Goal: Transaction & Acquisition: Purchase product/service

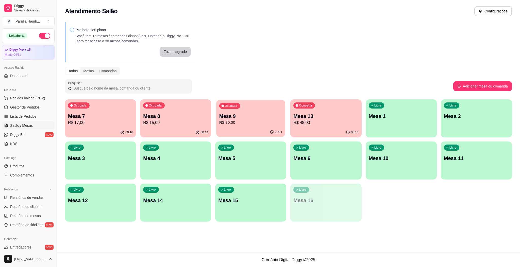
click at [252, 117] on p "Mesa 9" at bounding box center [250, 116] width 63 height 7
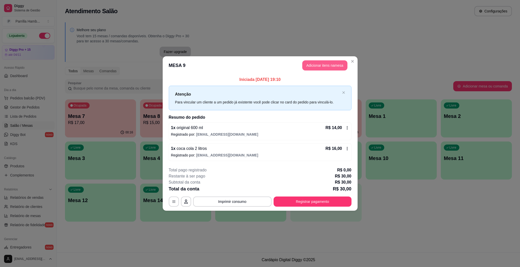
click at [336, 60] on button "Adicionar itens na mesa" at bounding box center [324, 65] width 45 height 10
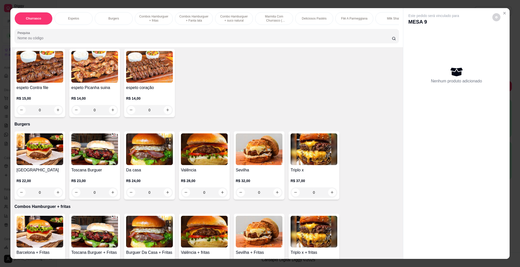
scroll to position [229, 0]
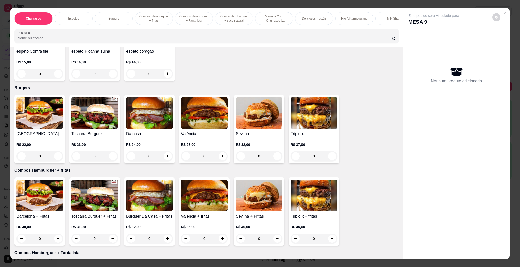
click at [35, 117] on img at bounding box center [40, 113] width 47 height 32
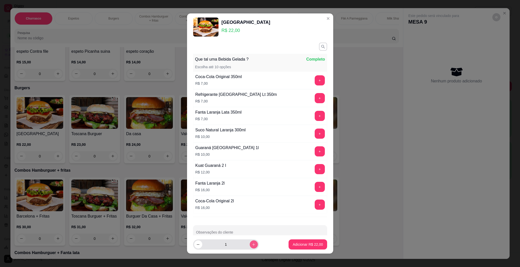
click at [249, 239] on footer "1 Adicionar R$ 22,00" at bounding box center [260, 245] width 146 height 18
click at [252, 243] on icon "increase-product-quantity" at bounding box center [254, 245] width 4 height 4
type input "2"
click at [293, 246] on p "Adicionar R$ 44,00" at bounding box center [307, 244] width 29 height 5
type input "2"
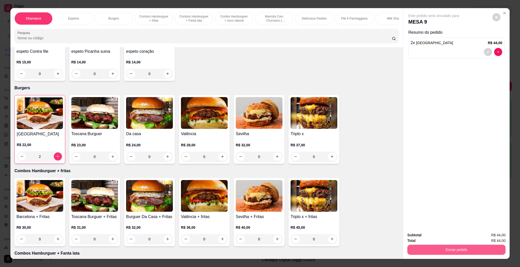
click at [451, 258] on div "Subtotal R$ 44,00 Total R$ 44,00 Enviar pedido" at bounding box center [456, 244] width 106 height 31
click at [450, 254] on button "Enviar pedido" at bounding box center [457, 250] width 98 height 10
click at [483, 237] on button "Enviar pedido" at bounding box center [491, 238] width 29 height 10
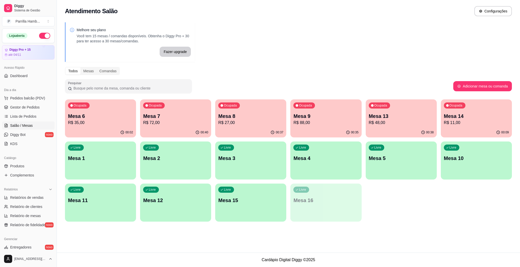
click at [159, 160] on p "Mesa 2" at bounding box center [175, 158] width 65 height 7
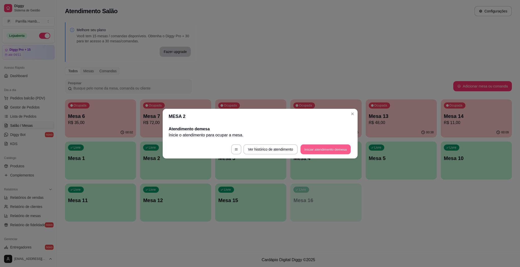
click at [324, 146] on button "Iniciar atendimento de mesa" at bounding box center [326, 149] width 50 height 10
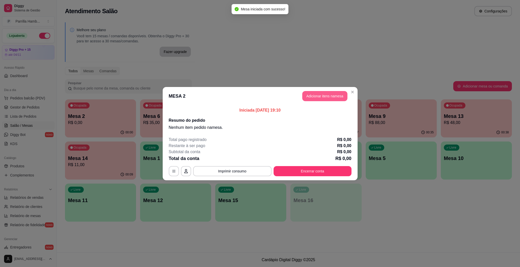
click at [340, 92] on button "Adicionar itens na mesa" at bounding box center [324, 96] width 45 height 10
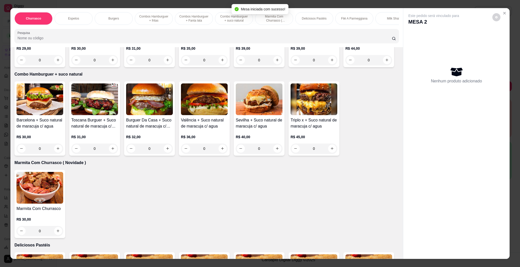
scroll to position [762, 0]
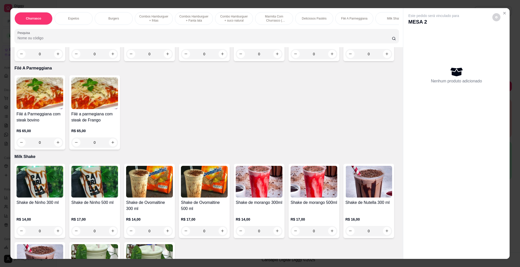
click at [346, 21] on img at bounding box center [369, 5] width 47 height 32
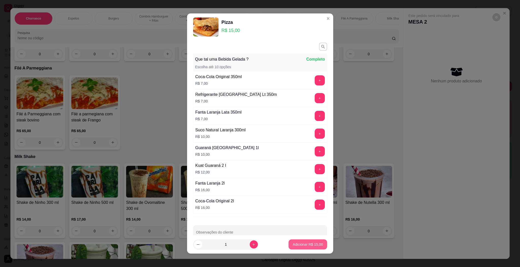
click at [309, 243] on p "Adicionar R$ 15,00" at bounding box center [308, 244] width 30 height 5
type input "1"
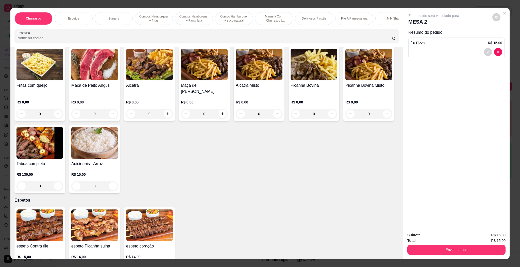
scroll to position [0, 0]
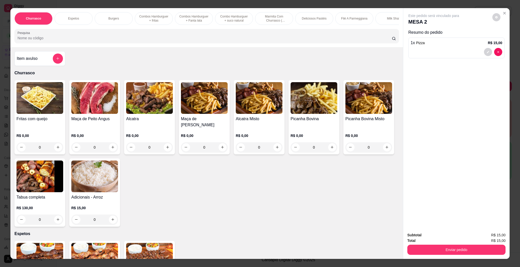
click at [31, 62] on h4 "Item avulso" at bounding box center [27, 59] width 21 height 6
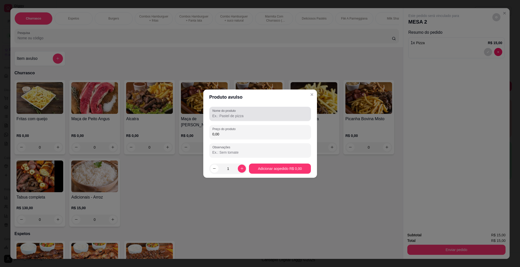
click at [232, 113] on div "Nome do produto" at bounding box center [260, 114] width 102 height 14
type input "pastel de carne"
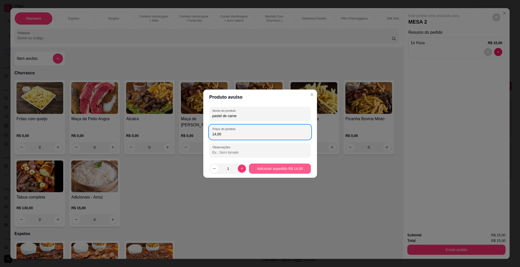
type input "14,00"
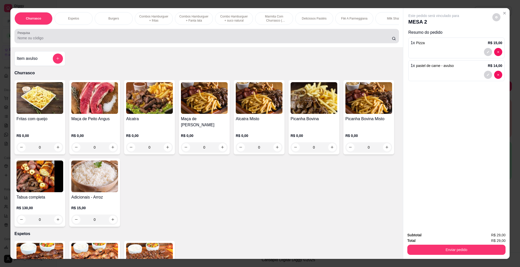
click at [159, 40] on div at bounding box center [207, 36] width 379 height 10
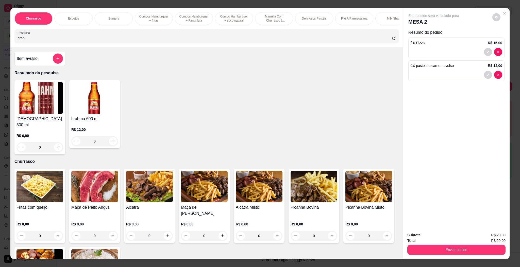
type input "brah"
click at [45, 131] on div "R$ 6,00 0" at bounding box center [40, 140] width 47 height 24
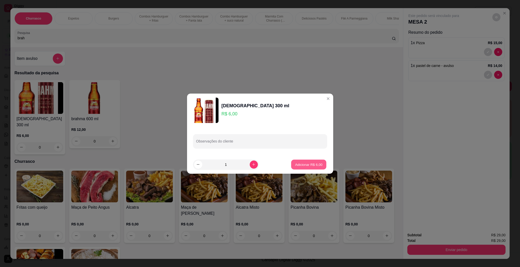
click at [296, 166] on p "Adicionar R$ 6,00" at bounding box center [308, 164] width 27 height 5
type input "1"
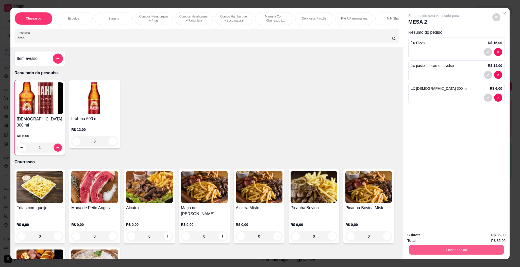
click at [449, 251] on button "Enviar pedido" at bounding box center [456, 250] width 95 height 10
click at [498, 236] on button "Enviar pedido" at bounding box center [491, 238] width 29 height 10
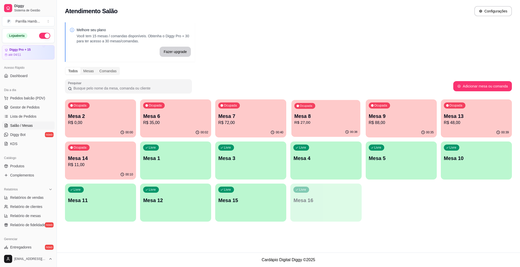
click at [320, 111] on div "Ocupada Mesa 8 R$ 27,00" at bounding box center [326, 113] width 69 height 27
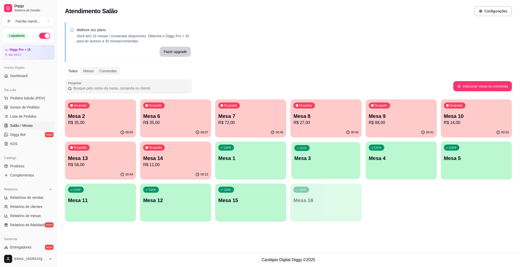
click at [343, 171] on div "Livre Mesa 3" at bounding box center [326, 157] width 69 height 31
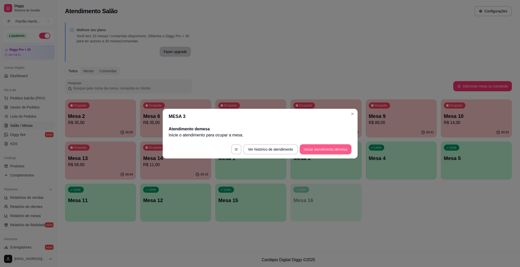
click at [327, 147] on button "Iniciar atendimento de mesa" at bounding box center [326, 149] width 52 height 10
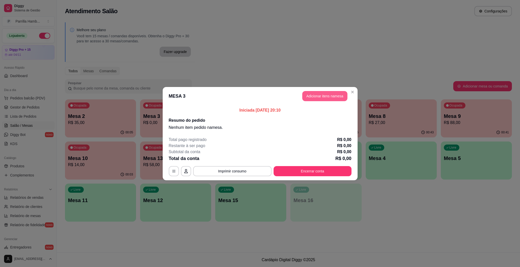
click at [339, 97] on button "Adicionar itens na mesa" at bounding box center [324, 96] width 45 height 10
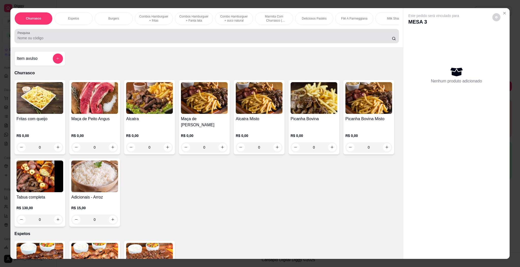
click at [207, 43] on div "Pesquisa" at bounding box center [206, 36] width 385 height 14
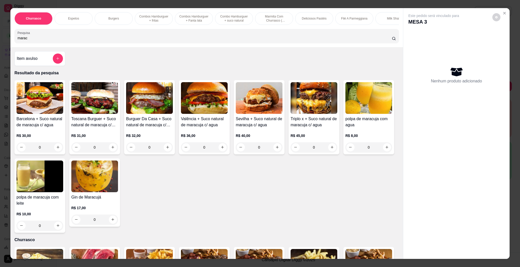
type input "marac"
click at [118, 181] on img at bounding box center [94, 177] width 47 height 32
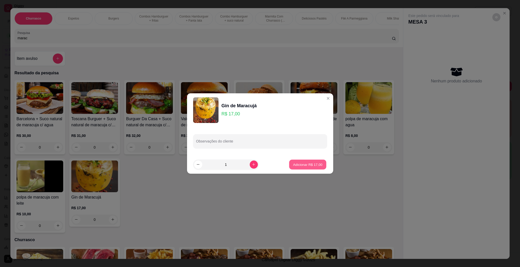
click at [315, 163] on p "Adicionar R$ 17,00" at bounding box center [307, 164] width 29 height 5
type input "1"
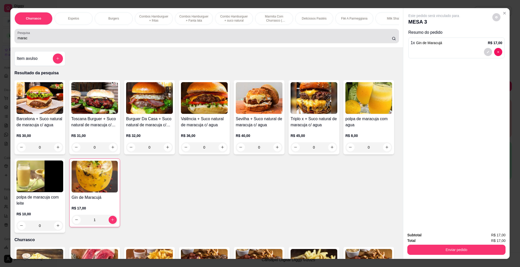
click at [185, 41] on input "marac" at bounding box center [205, 38] width 375 height 5
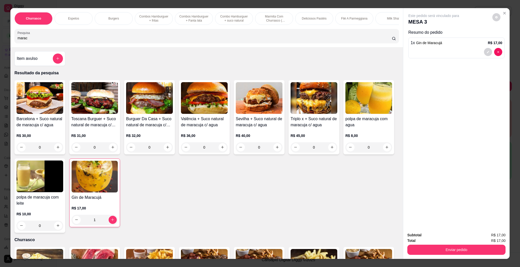
click at [185, 41] on input "marac" at bounding box center [205, 38] width 375 height 5
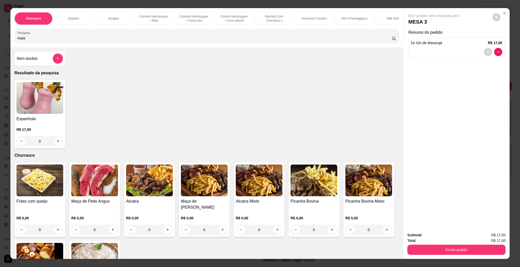
type input "espa"
click at [29, 94] on img at bounding box center [40, 98] width 47 height 32
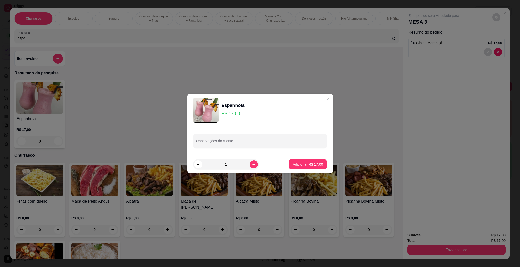
click at [305, 159] on button "Adicionar R$ 17,00" at bounding box center [308, 164] width 38 height 10
type input "1"
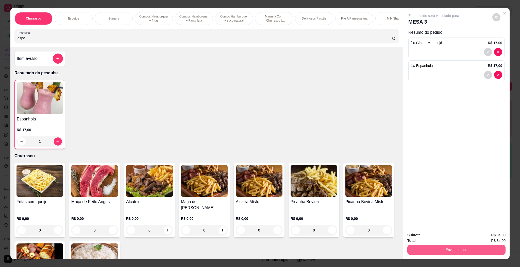
click at [446, 248] on button "Enviar pedido" at bounding box center [457, 250] width 98 height 10
click at [489, 238] on button "Enviar pedido" at bounding box center [491, 238] width 29 height 10
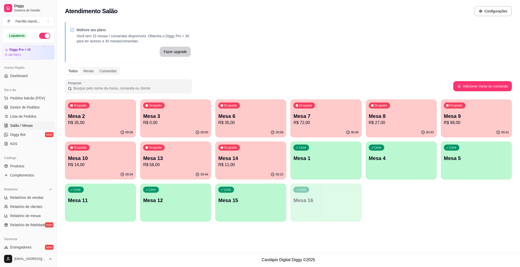
click at [186, 125] on p "R$ 0,00" at bounding box center [175, 123] width 65 height 6
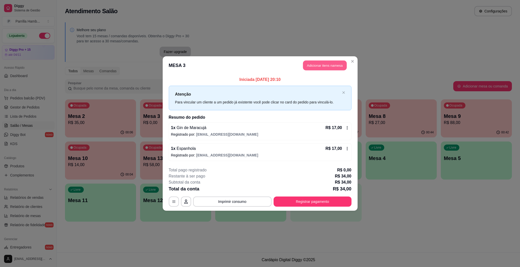
click at [315, 68] on button "Adicionar itens na mesa" at bounding box center [325, 66] width 44 height 10
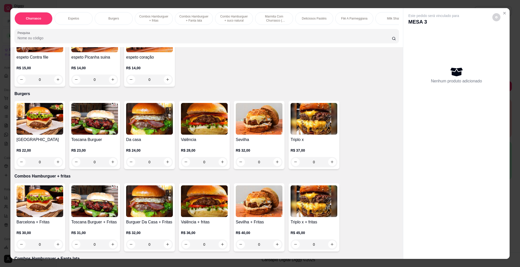
scroll to position [267, 0]
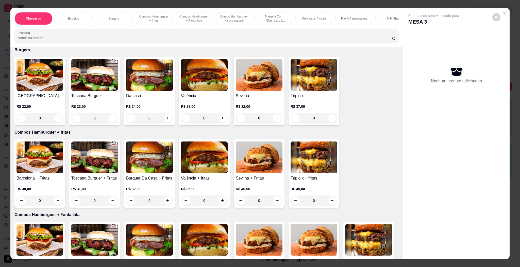
click at [319, 83] on img at bounding box center [314, 75] width 47 height 32
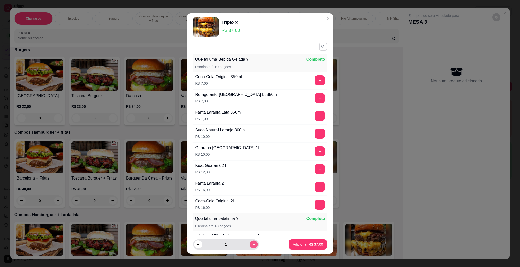
click at [250, 246] on button "increase-product-quantity" at bounding box center [254, 245] width 8 height 8
type input "2"
click at [298, 245] on p "Adicionar R$ 74,00" at bounding box center [308, 244] width 30 height 5
type input "2"
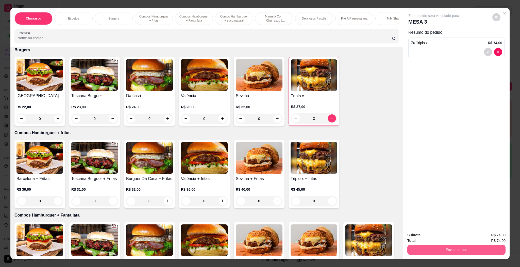
click at [417, 253] on button "Enviar pedido" at bounding box center [457, 250] width 98 height 10
click at [482, 238] on button "Enviar pedido" at bounding box center [492, 237] width 28 height 9
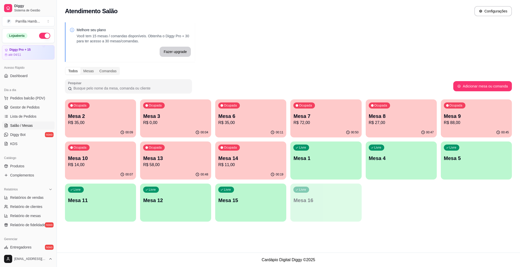
click at [91, 202] on p "Mesa 11" at bounding box center [100, 200] width 65 height 7
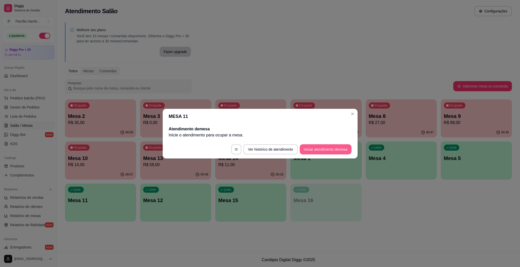
click at [316, 154] on button "Iniciar atendimento de mesa" at bounding box center [326, 149] width 52 height 10
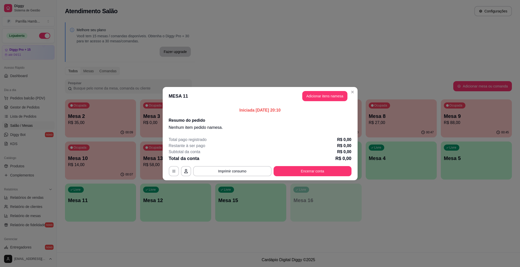
click at [331, 94] on button "Adicionar itens na mesa" at bounding box center [324, 96] width 45 height 10
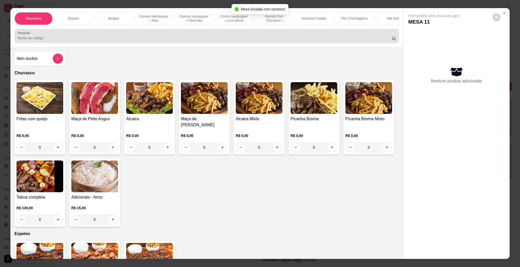
click at [241, 41] on input "Pesquisa" at bounding box center [205, 38] width 375 height 5
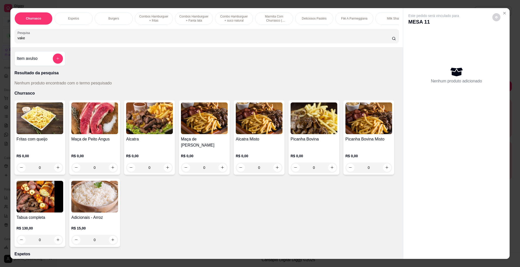
type input "vake"
click at [26, 61] on div "Item avulso" at bounding box center [40, 59] width 46 height 10
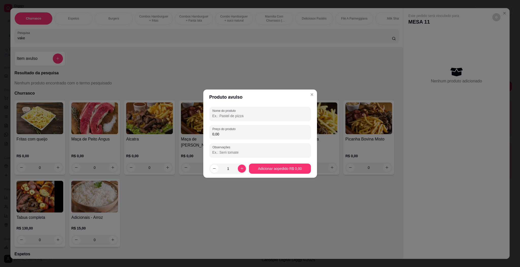
click at [255, 117] on input "Nome do produto" at bounding box center [260, 116] width 95 height 5
type input "del vale"
click at [225, 133] on input "0,00" at bounding box center [260, 134] width 95 height 5
click at [224, 134] on input "0,00" at bounding box center [260, 134] width 95 height 5
type input "7,00"
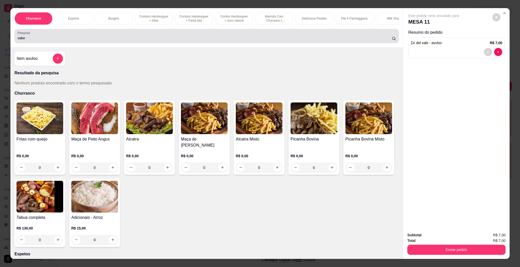
click at [102, 36] on div "Pesquisa vake" at bounding box center [206, 36] width 385 height 14
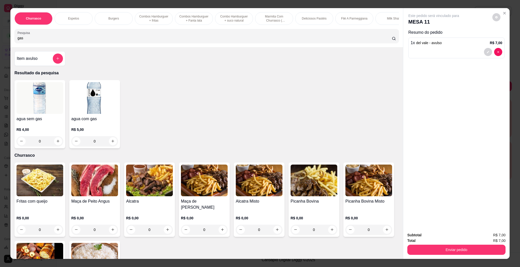
type input "gas"
click at [82, 122] on h4 "agua com gas" at bounding box center [94, 119] width 47 height 6
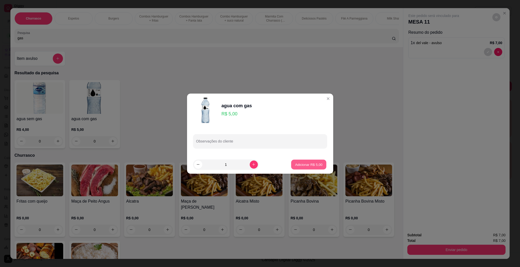
click at [315, 167] on button "Adicionar R$ 5,00" at bounding box center [308, 165] width 35 height 10
type input "1"
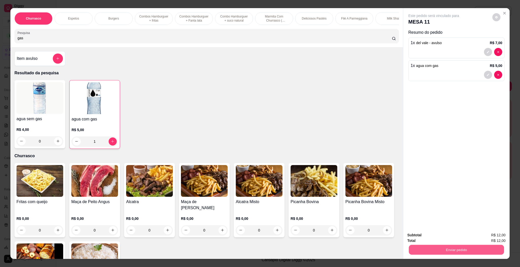
click at [456, 246] on button "Enviar pedido" at bounding box center [456, 250] width 95 height 10
click at [494, 238] on button "Enviar pedido" at bounding box center [491, 238] width 29 height 10
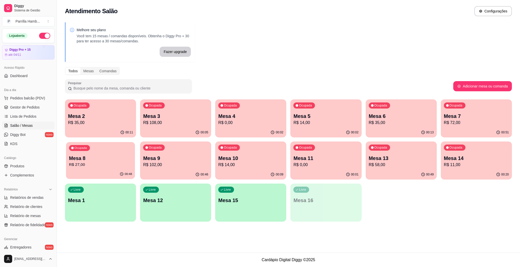
click at [98, 150] on div "Ocupada Mesa 8 R$ 27,00" at bounding box center [100, 155] width 69 height 27
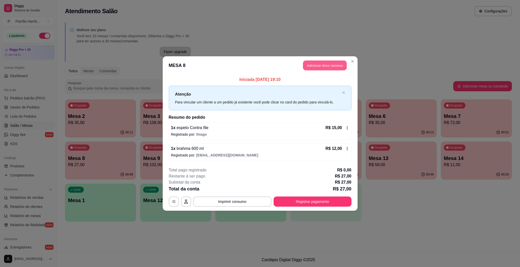
click at [324, 63] on button "Adicionar itens na mesa" at bounding box center [325, 66] width 44 height 10
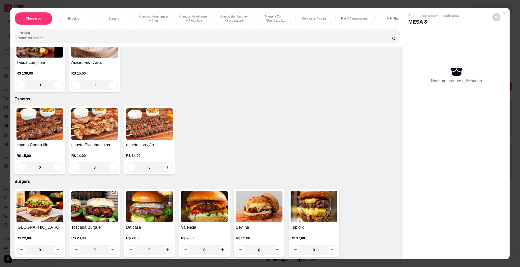
scroll to position [152, 0]
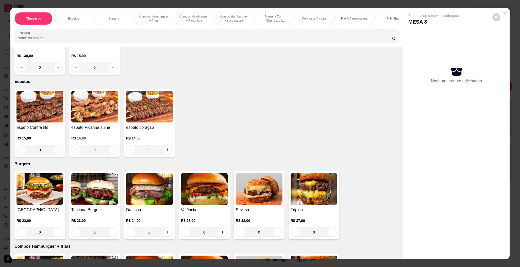
click at [141, 211] on h4 "Da casa" at bounding box center [149, 210] width 47 height 6
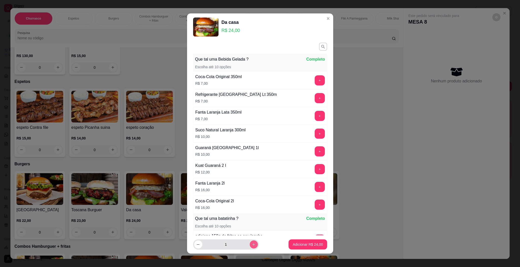
click at [250, 242] on button "increase-product-quantity" at bounding box center [254, 245] width 8 height 8
type input "2"
click at [293, 245] on p "Adicionar R$ 48,00" at bounding box center [307, 244] width 29 height 5
type input "2"
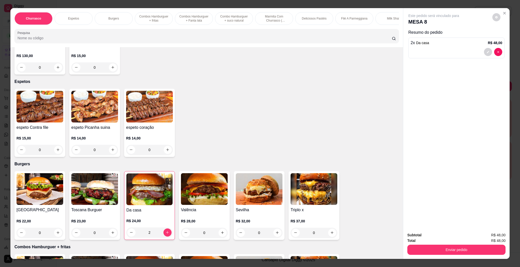
click at [128, 32] on div "Churrasco Espetos Burgers Combos Hamburguer + fritas Combos Hamburguer + Fanta …" at bounding box center [206, 27] width 393 height 39
click at [127, 41] on input "Pesquisa" at bounding box center [205, 38] width 375 height 5
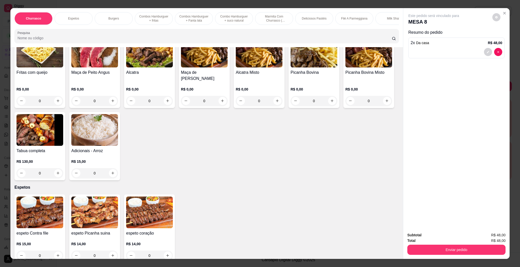
scroll to position [0, 0]
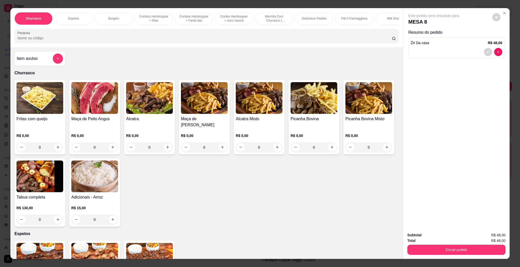
click at [38, 58] on div "Item avulso" at bounding box center [39, 58] width 51 height 15
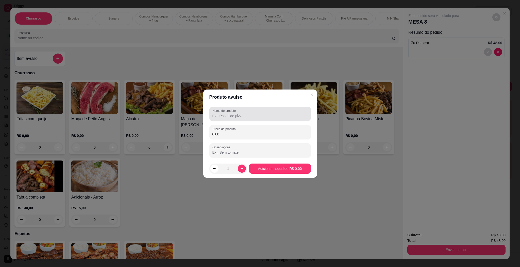
click at [223, 110] on label "Nome do produto" at bounding box center [225, 111] width 25 height 4
click at [223, 114] on input "Nome do produto" at bounding box center [260, 116] width 95 height 5
type input "morango com leite"
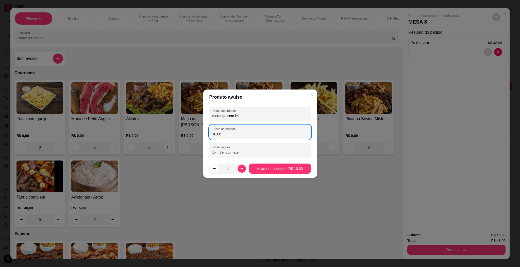
type input "10,00"
click at [242, 163] on footer "1 Adicionar ao pedido R$ 10,00" at bounding box center [260, 169] width 114 height 18
click at [242, 167] on button "increase-product-quantity" at bounding box center [242, 169] width 8 height 8
type input "2"
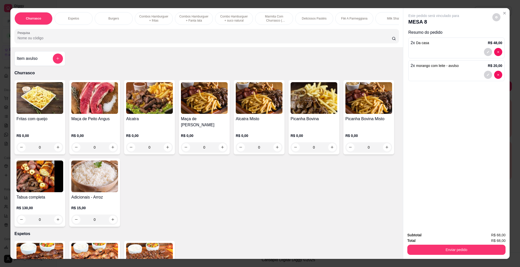
click at [173, 41] on input "Pesquisa" at bounding box center [205, 38] width 375 height 5
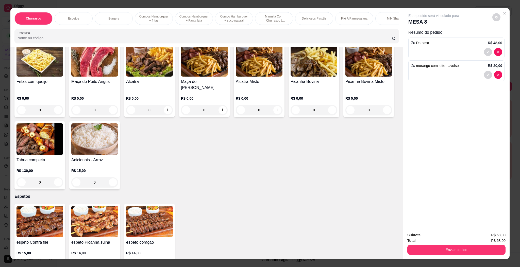
scroll to position [76, 0]
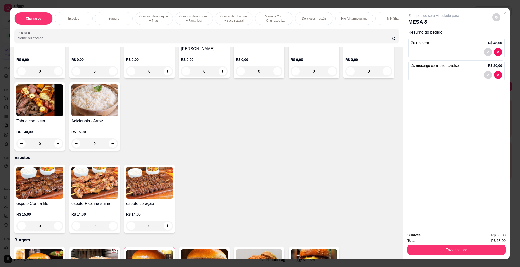
click at [47, 198] on img at bounding box center [40, 183] width 47 height 32
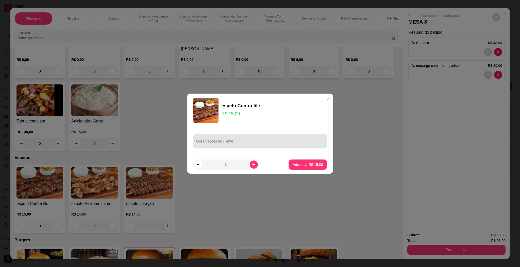
click at [221, 136] on div at bounding box center [260, 141] width 128 height 10
type input "pra levar"
click at [306, 158] on footer "1 Adicionar R$ 15,00" at bounding box center [260, 165] width 146 height 18
click at [309, 160] on button "Adicionar R$ 15,00" at bounding box center [307, 165] width 37 height 10
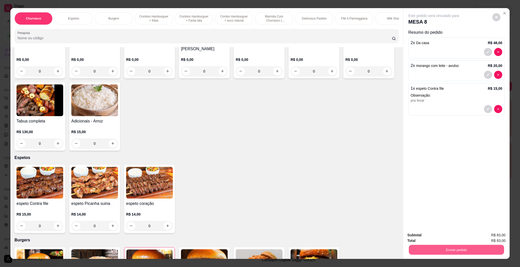
click at [461, 251] on button "Enviar pedido" at bounding box center [456, 250] width 95 height 10
click at [500, 235] on button "Enviar pedido" at bounding box center [491, 238] width 29 height 10
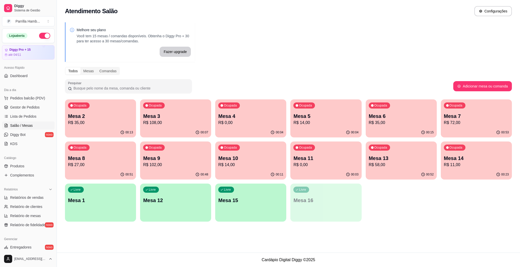
click at [338, 156] on p "Mesa 11" at bounding box center [326, 158] width 65 height 7
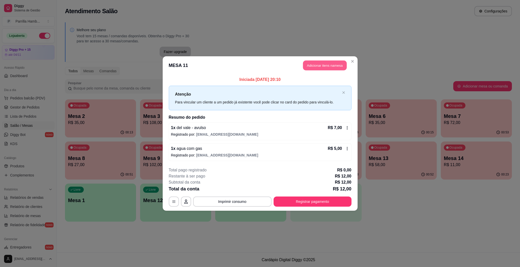
click at [324, 66] on button "Adicionar itens na mesa" at bounding box center [325, 66] width 44 height 10
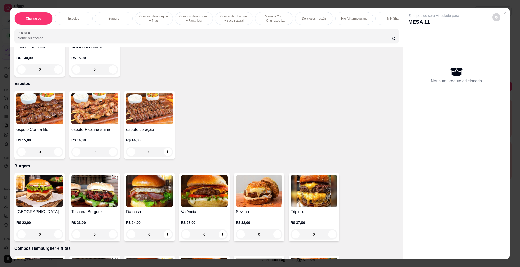
scroll to position [152, 0]
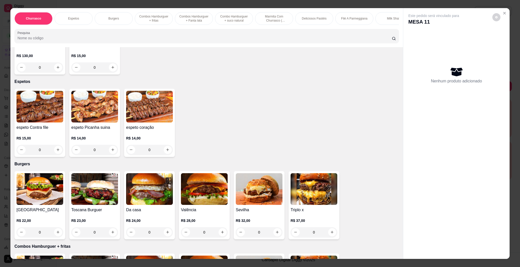
click at [149, 200] on img at bounding box center [149, 189] width 47 height 32
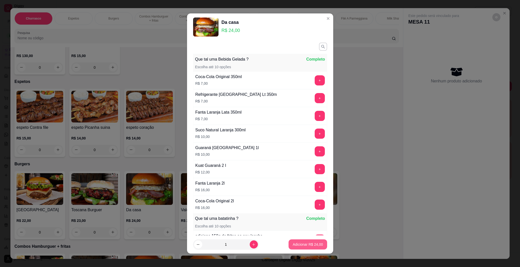
click at [296, 242] on button "Adicionar R$ 24,00" at bounding box center [308, 245] width 38 height 10
type input "1"
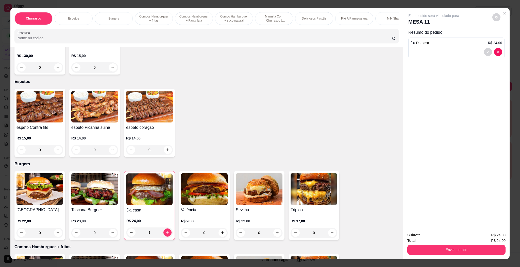
click at [51, 204] on img at bounding box center [40, 189] width 47 height 32
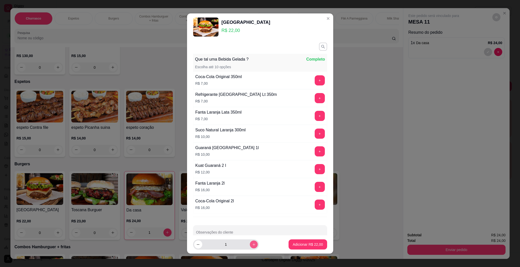
click at [252, 244] on icon "increase-product-quantity" at bounding box center [254, 245] width 4 height 4
type input "2"
click at [298, 248] on button "Adicionar R$ 44,00" at bounding box center [308, 245] width 38 height 10
type input "2"
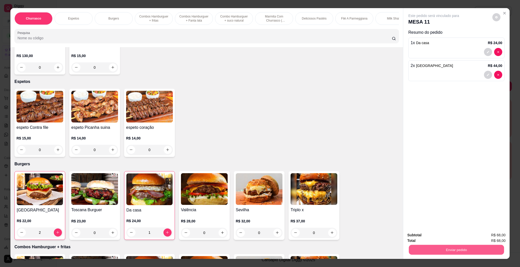
click at [457, 252] on button "Enviar pedido" at bounding box center [456, 250] width 95 height 10
click at [495, 237] on button "Enviar pedido" at bounding box center [493, 237] width 30 height 10
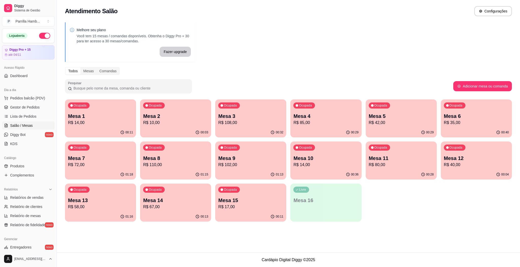
click at [325, 165] on p "R$ 14,00" at bounding box center [326, 165] width 65 height 6
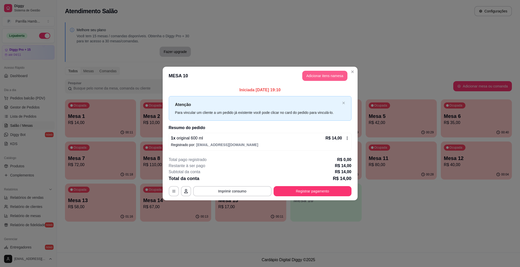
click at [326, 77] on button "Adicionar itens na mesa" at bounding box center [324, 76] width 45 height 10
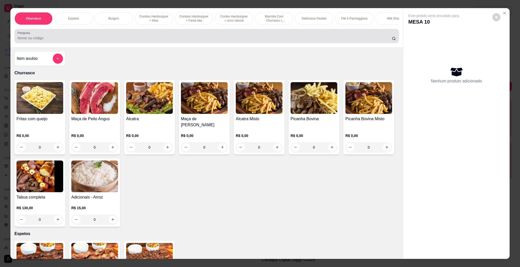
click at [242, 40] on div at bounding box center [207, 36] width 379 height 10
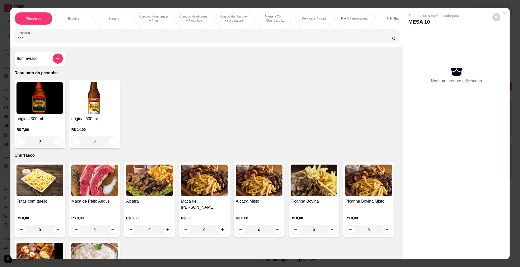
type input "origi"
click at [99, 108] on img at bounding box center [94, 98] width 47 height 32
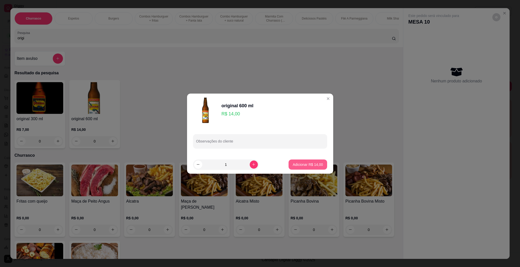
click at [310, 167] on p "Adicionar R$ 14,00" at bounding box center [308, 164] width 30 height 5
type input "1"
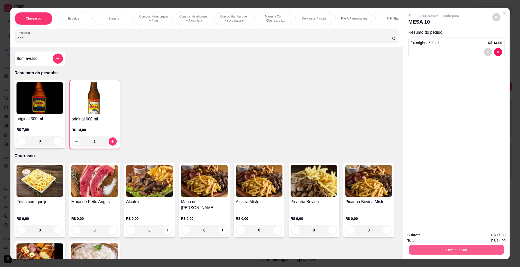
click at [464, 249] on button "Enviar pedido" at bounding box center [456, 250] width 95 height 10
click at [485, 235] on button "Enviar pedido" at bounding box center [491, 238] width 29 height 10
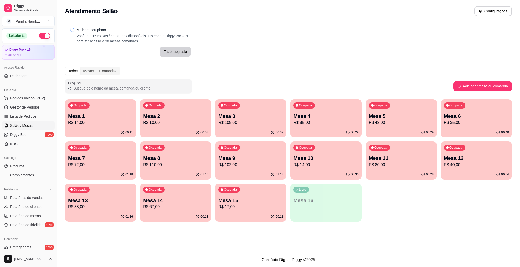
click at [234, 157] on p "Mesa 9" at bounding box center [250, 158] width 65 height 7
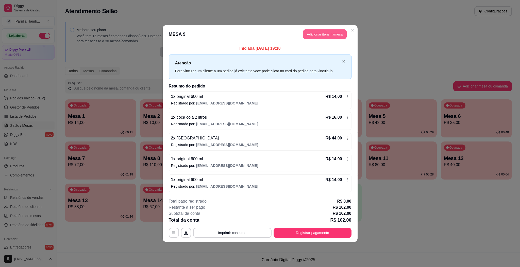
click at [311, 34] on button "Adicionar itens na mesa" at bounding box center [325, 34] width 44 height 10
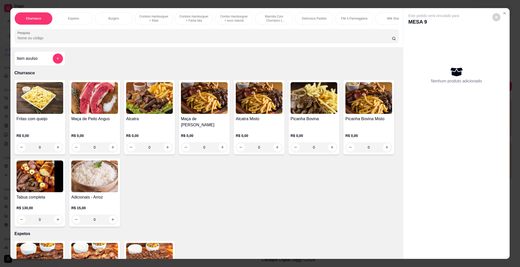
click at [234, 41] on input "Pesquisa" at bounding box center [205, 38] width 375 height 5
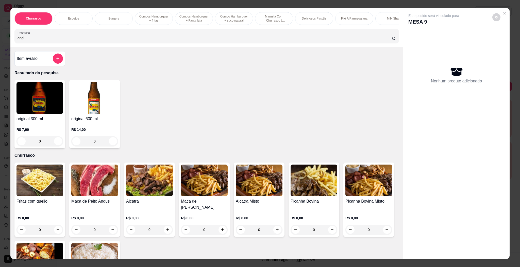
type input "origi"
click at [73, 122] on h4 "original 600 ml" at bounding box center [94, 119] width 47 height 6
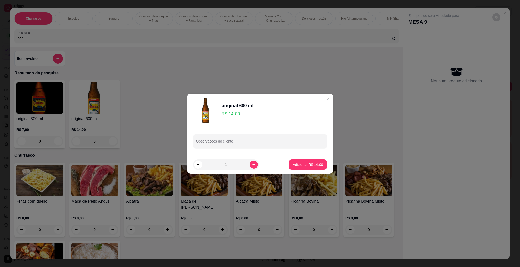
click at [296, 158] on footer "1 Adicionar R$ 14,00" at bounding box center [260, 165] width 146 height 18
click at [299, 162] on p "Adicionar R$ 14,00" at bounding box center [307, 164] width 29 height 5
type input "1"
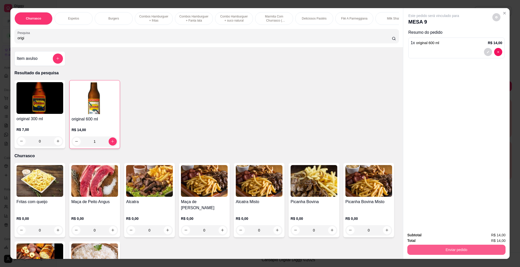
click at [460, 249] on button "Enviar pedido" at bounding box center [457, 250] width 98 height 10
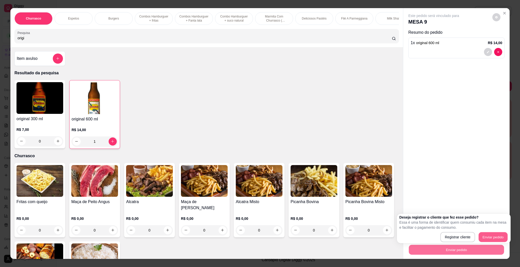
click at [494, 234] on button "Enviar pedido" at bounding box center [493, 238] width 29 height 10
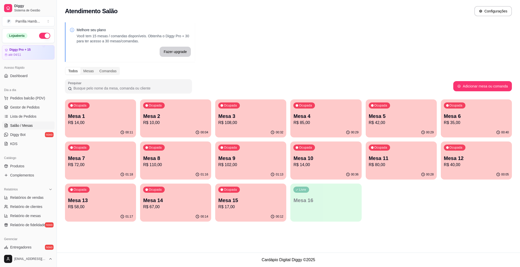
click at [151, 120] on p "R$ 10,00" at bounding box center [175, 123] width 65 height 6
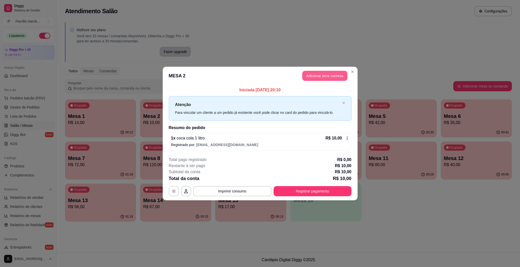
click at [318, 73] on button "Adicionar itens na mesa" at bounding box center [324, 76] width 45 height 10
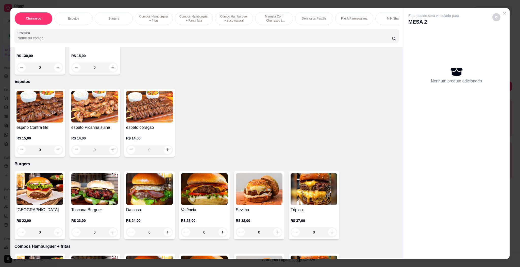
click at [156, 195] on img at bounding box center [149, 189] width 47 height 32
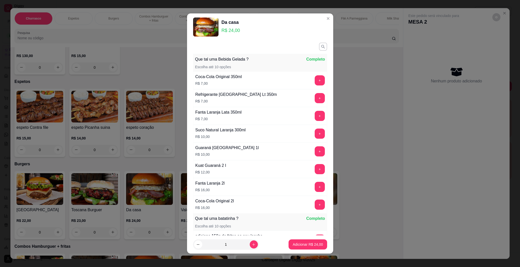
click at [246, 239] on footer "1 Adicionar R$ 24,00" at bounding box center [260, 245] width 146 height 18
click at [250, 243] on button "increase-product-quantity" at bounding box center [254, 245] width 8 height 8
type input "2"
click at [293, 244] on p "Adicionar R$ 48,00" at bounding box center [308, 244] width 30 height 5
type input "2"
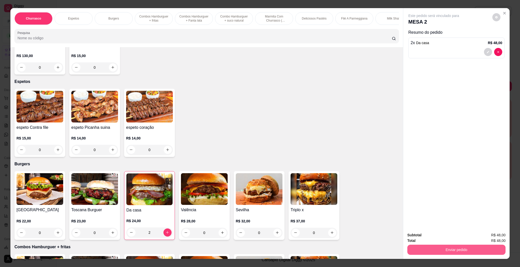
click at [481, 248] on button "Enviar pedido" at bounding box center [457, 250] width 98 height 10
click at [493, 234] on button "Enviar pedido" at bounding box center [492, 237] width 28 height 9
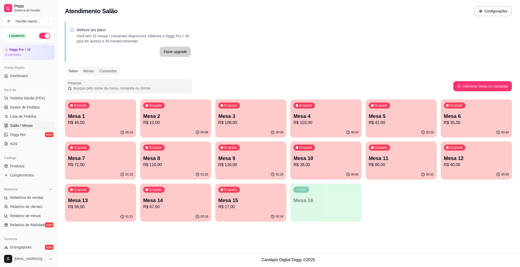
click at [259, 153] on div "Ocupada Mesa 9 R$ 116,00" at bounding box center [250, 156] width 71 height 28
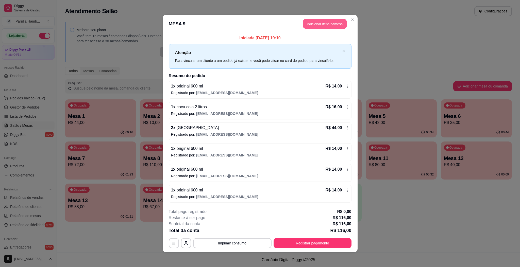
click at [330, 23] on button "Adicionar itens na mesa" at bounding box center [325, 24] width 44 height 10
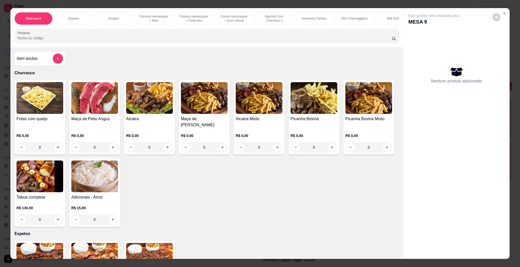
click at [248, 47] on div "Churrasco Espetos Burgers Combos Hamburguer + fritas Combos Hamburguer + Fanta …" at bounding box center [206, 27] width 393 height 39
click at [247, 41] on input "Pesquisa" at bounding box center [205, 38] width 375 height 5
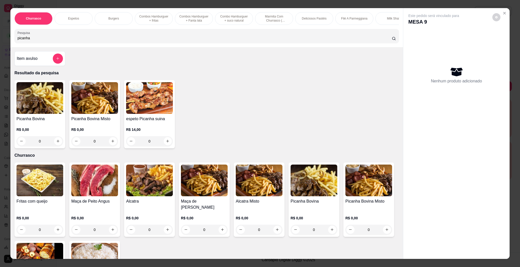
type input "picanha"
click at [45, 114] on img at bounding box center [40, 98] width 47 height 32
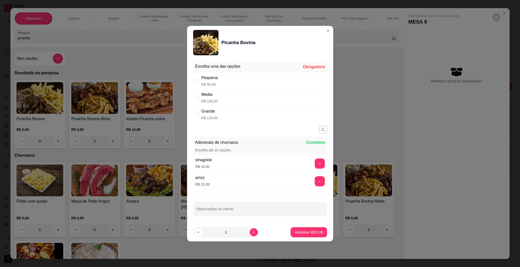
click at [201, 97] on div "" at bounding box center [199, 98] width 6 height 6
radio input "true"
click at [313, 227] on footer "1 Adicionar R$ 100,00" at bounding box center [260, 232] width 146 height 18
click at [313, 236] on button "Adicionar R$ 100,00" at bounding box center [307, 233] width 40 height 10
type input "1"
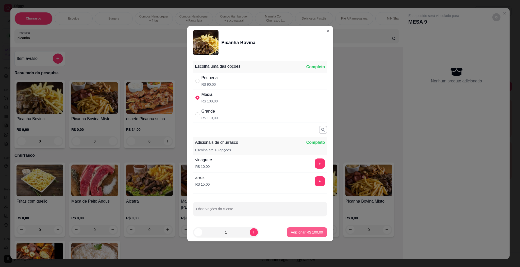
type input "1"
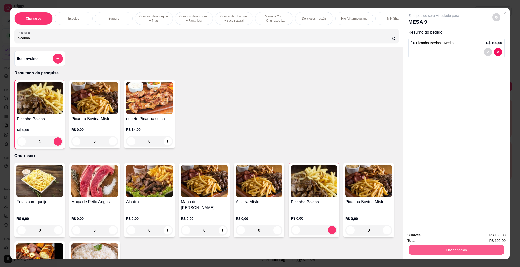
click at [446, 248] on button "Enviar pedido" at bounding box center [456, 250] width 95 height 10
click at [498, 236] on button "Enviar pedido" at bounding box center [492, 237] width 28 height 9
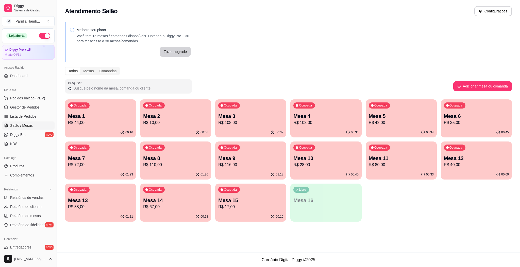
click at [318, 162] on p "R$ 28,00" at bounding box center [326, 165] width 65 height 6
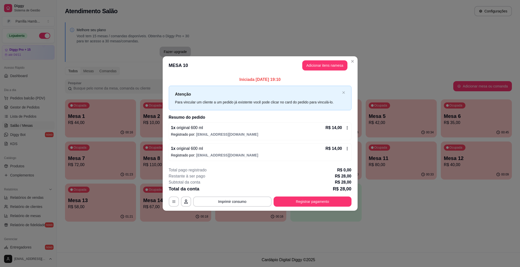
click at [329, 69] on button "Adicionar itens na mesa" at bounding box center [324, 65] width 45 height 10
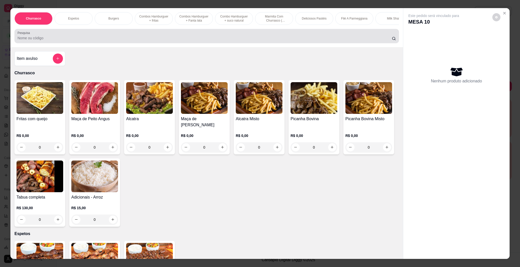
click at [274, 41] on div at bounding box center [207, 36] width 379 height 10
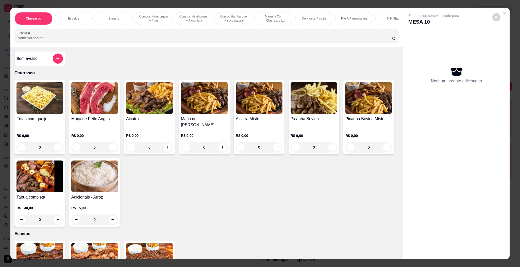
click at [346, 114] on img at bounding box center [369, 98] width 47 height 32
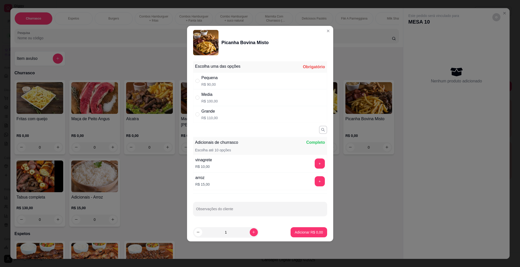
click at [207, 95] on div "Media" at bounding box center [210, 95] width 17 height 6
radio input "true"
click at [297, 232] on p "Adicionar R$ 100,00" at bounding box center [307, 232] width 32 height 5
type input "1"
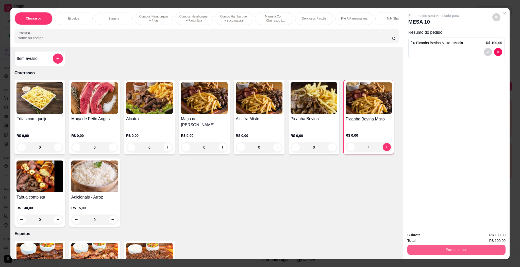
click at [457, 248] on button "Enviar pedido" at bounding box center [457, 250] width 98 height 10
click at [497, 238] on button "Enviar pedido" at bounding box center [491, 238] width 29 height 10
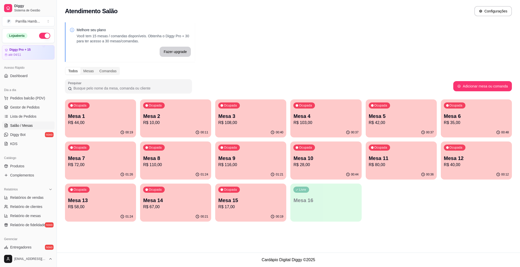
click at [113, 194] on div "Ocupada Mesa 13 R$ 58,00" at bounding box center [100, 198] width 71 height 28
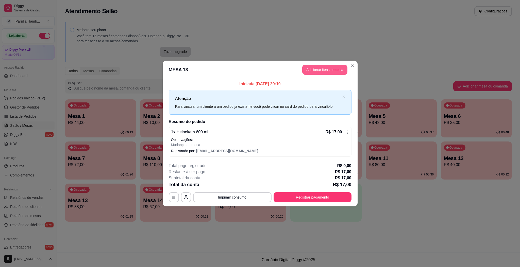
click at [316, 70] on button "Adicionar itens na mesa" at bounding box center [324, 70] width 45 height 10
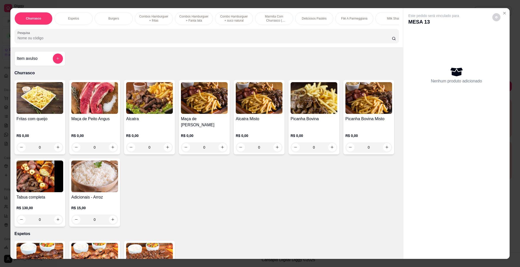
click at [237, 37] on div at bounding box center [207, 36] width 379 height 10
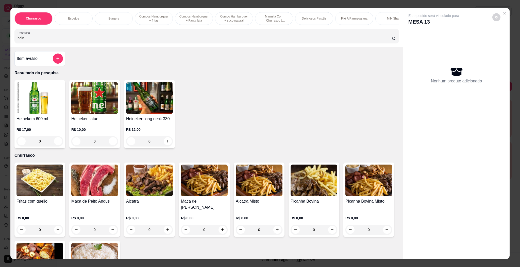
type input "hein"
click at [44, 122] on h4 "Heinekem 600 ml" at bounding box center [40, 119] width 47 height 6
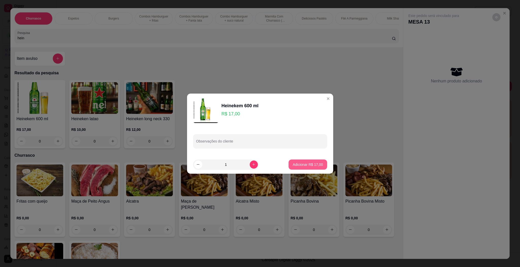
click at [312, 160] on button "Adicionar R$ 17,00" at bounding box center [308, 165] width 38 height 10
type input "1"
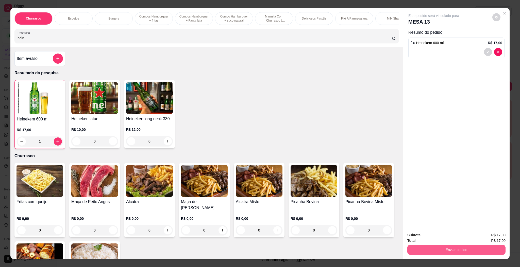
click at [451, 246] on button "Enviar pedido" at bounding box center [457, 250] width 98 height 10
click at [492, 240] on button "Enviar pedido" at bounding box center [491, 238] width 29 height 10
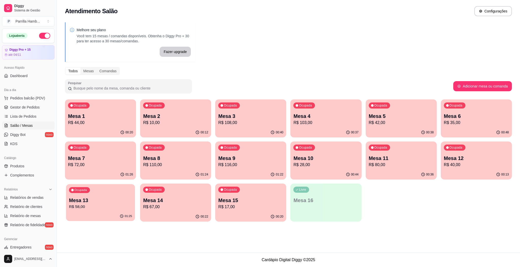
click at [107, 198] on p "Mesa 13" at bounding box center [100, 200] width 63 height 7
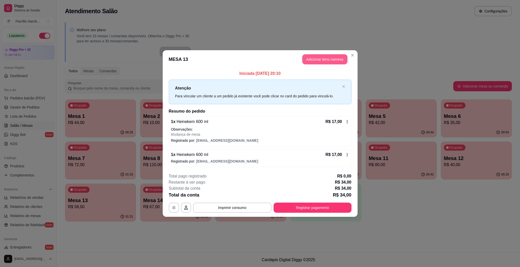
click at [335, 60] on button "Adicionar itens na mesa" at bounding box center [324, 59] width 45 height 10
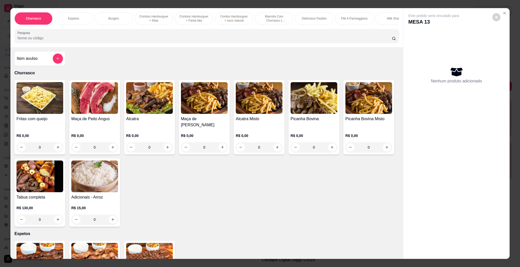
click at [346, 114] on img at bounding box center [369, 98] width 47 height 32
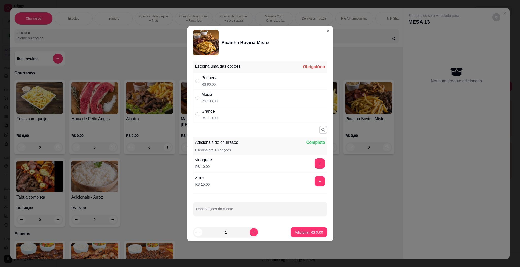
click at [219, 100] on div "Media R$ 100,00" at bounding box center [260, 97] width 134 height 17
radio input "true"
click at [316, 230] on button "Adicionar R$ 100,00" at bounding box center [306, 233] width 39 height 10
type input "1"
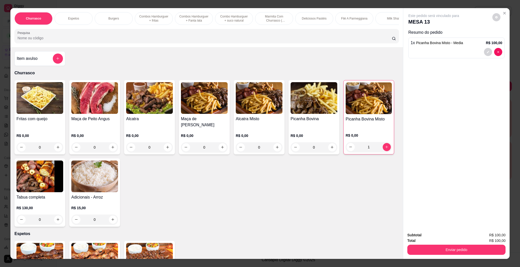
click at [462, 242] on div "Total R$ 100,00" at bounding box center [457, 241] width 98 height 6
click at [461, 249] on button "Enviar pedido" at bounding box center [457, 250] width 98 height 10
click at [490, 239] on button "Enviar pedido" at bounding box center [491, 238] width 29 height 10
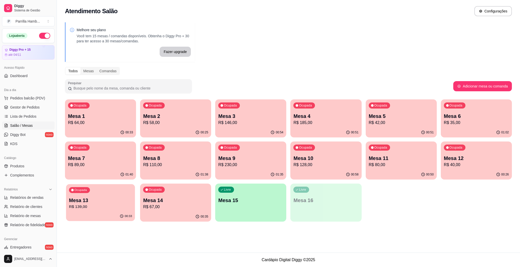
click at [98, 203] on p "Mesa 13" at bounding box center [100, 200] width 63 height 7
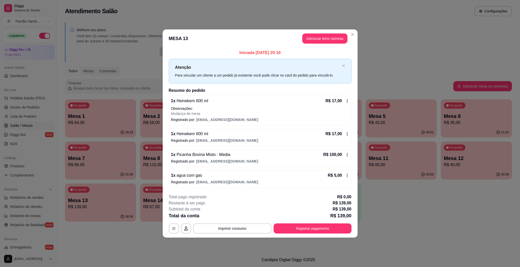
click at [213, 153] on span "Picanha Bovina Misto - Media" at bounding box center [202, 155] width 55 height 4
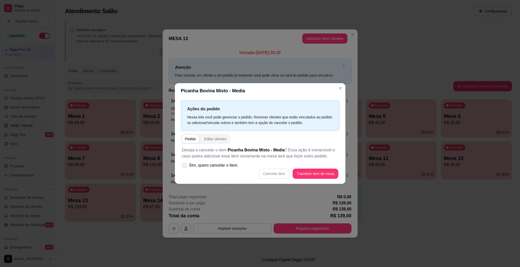
click at [223, 164] on span "Sim, quero cancelar o item." at bounding box center [214, 166] width 50 height 6
click at [185, 166] on input "Sim, quero cancelar o item." at bounding box center [183, 167] width 3 height 3
checkbox input "true"
click at [284, 173] on button "Cancelar item" at bounding box center [274, 174] width 31 height 10
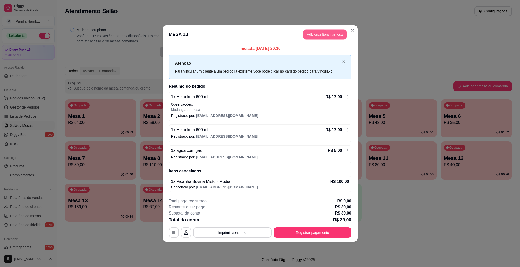
click at [321, 34] on button "Adicionar itens na mesa" at bounding box center [325, 35] width 44 height 10
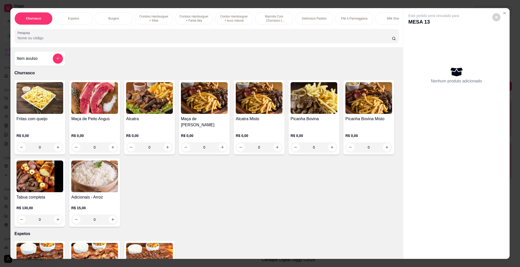
click at [312, 109] on img at bounding box center [314, 98] width 47 height 32
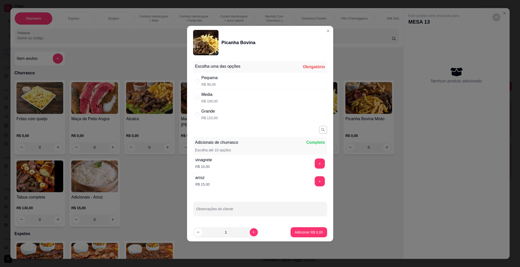
click at [252, 116] on div "Grande R$ 110,00" at bounding box center [260, 114] width 134 height 17
radio input "true"
click at [313, 230] on button "Adicionar R$ 110,00" at bounding box center [306, 233] width 39 height 10
type input "1"
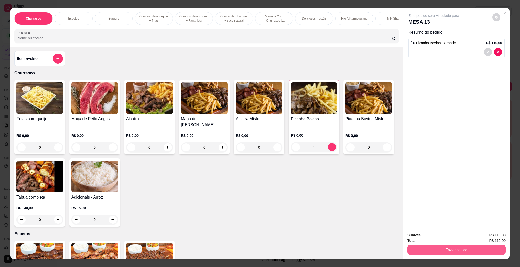
click at [419, 245] on button "Enviar pedido" at bounding box center [457, 250] width 98 height 10
click at [501, 233] on button "Enviar pedido" at bounding box center [492, 237] width 28 height 9
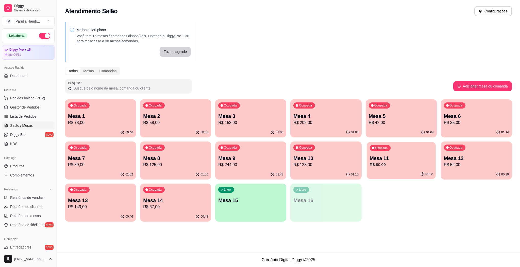
click at [385, 159] on p "Mesa 11" at bounding box center [401, 158] width 63 height 7
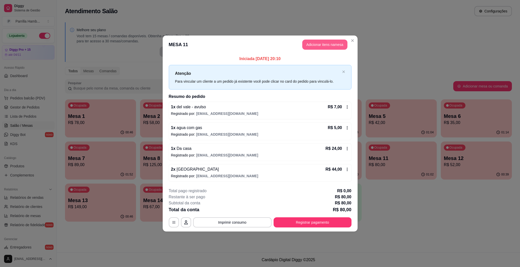
click at [323, 42] on button "Adicionar itens na mesa" at bounding box center [324, 45] width 45 height 10
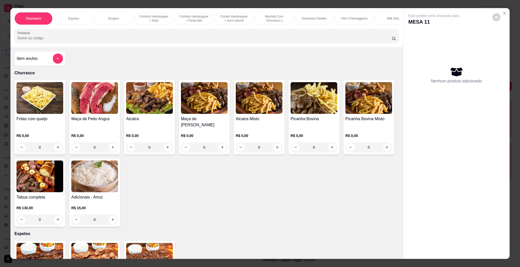
click at [346, 114] on img at bounding box center [369, 98] width 47 height 32
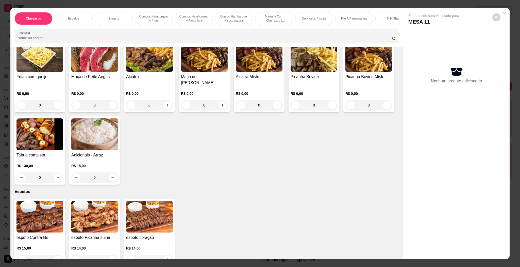
scroll to position [76, 0]
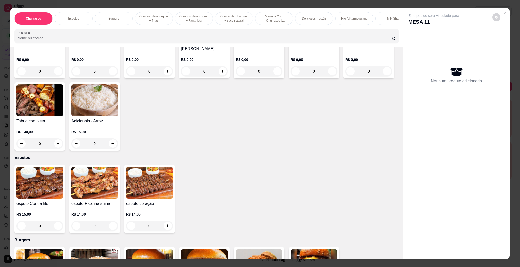
click at [24, 186] on img at bounding box center [40, 183] width 47 height 32
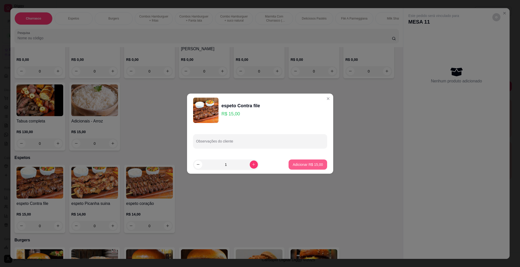
click at [316, 168] on button "Adicionar R$ 15,00" at bounding box center [308, 165] width 38 height 10
type input "1"
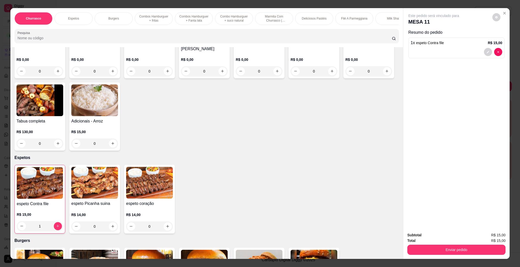
drag, startPoint x: 456, startPoint y: 257, endPoint x: 456, endPoint y: 248, distance: 9.1
click at [455, 257] on div "Subtotal R$ 15,00 Total R$ 15,00 Enviar pedido" at bounding box center [456, 244] width 106 height 31
click at [456, 248] on button "Enviar pedido" at bounding box center [457, 250] width 98 height 10
click at [488, 236] on button "Enviar pedido" at bounding box center [491, 238] width 29 height 10
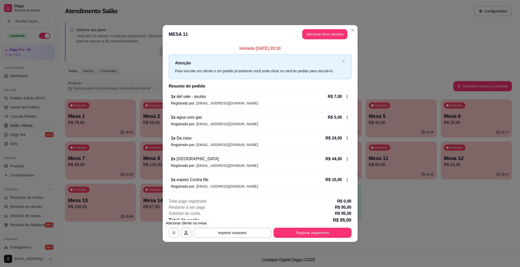
click at [79, 211] on div "**********" at bounding box center [260, 133] width 520 height 267
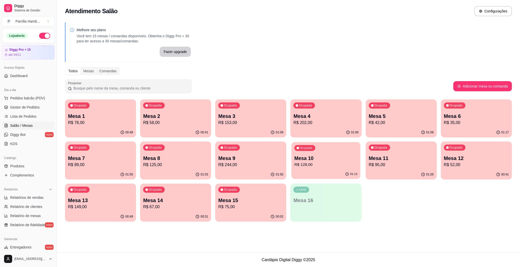
click at [320, 162] on p "R$ 128,00" at bounding box center [326, 165] width 63 height 6
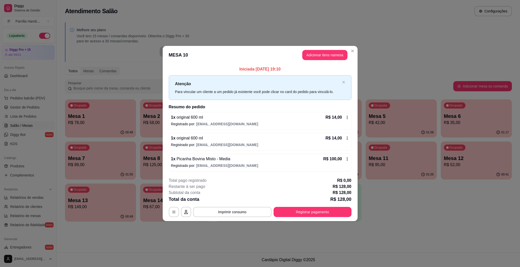
click at [315, 60] on header "MESA 10 Adicionar itens na mesa" at bounding box center [260, 55] width 195 height 18
click at [315, 56] on button "Adicionar itens na mesa" at bounding box center [325, 55] width 44 height 10
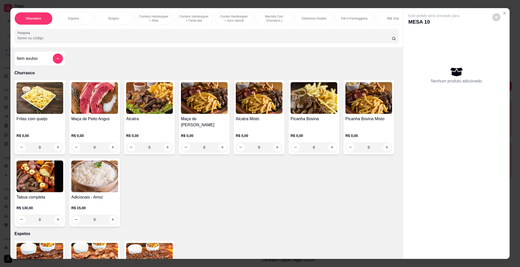
click at [204, 41] on input "Pesquisa" at bounding box center [205, 38] width 375 height 5
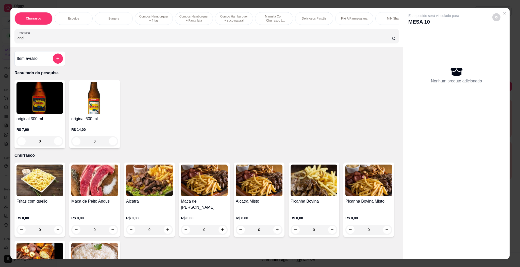
type input "origi"
click at [82, 132] on p "R$ 14,00" at bounding box center [94, 129] width 47 height 5
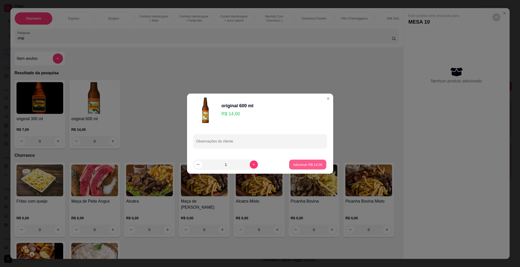
click at [299, 168] on button "Adicionar R$ 14,00" at bounding box center [307, 165] width 37 height 10
type input "1"
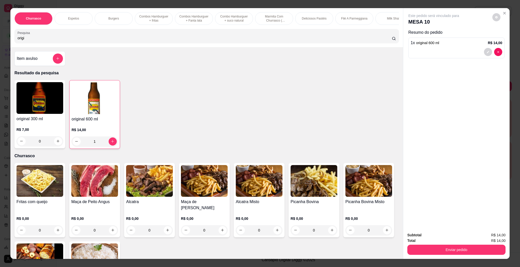
click at [454, 260] on div "Churrasco Espetos Burgers Combos Hamburguer + fritas Combos Hamburguer + Fanta …" at bounding box center [260, 133] width 520 height 267
click at [459, 247] on button "Enviar pedido" at bounding box center [457, 250] width 98 height 10
click at [487, 238] on button "Enviar pedido" at bounding box center [491, 238] width 29 height 10
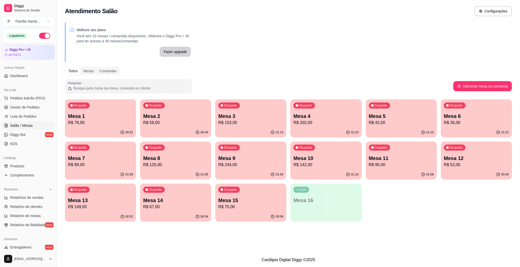
click at [459, 124] on p "R$ 35,00" at bounding box center [476, 123] width 65 height 6
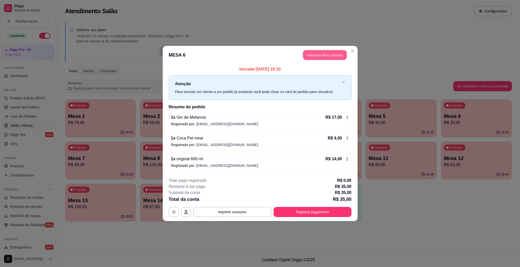
click at [316, 57] on button "Adicionar itens na mesa" at bounding box center [325, 55] width 44 height 10
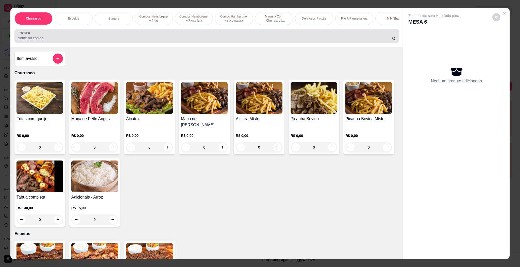
click at [208, 41] on div at bounding box center [207, 36] width 379 height 10
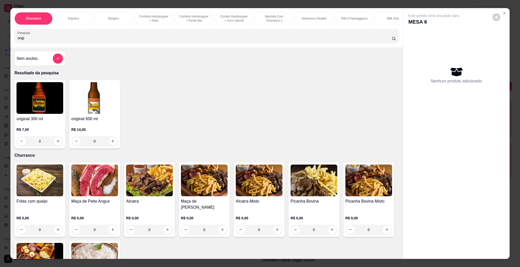
type input "origi"
click at [79, 120] on div "original 600 ml R$ 14,00 0" at bounding box center [94, 114] width 51 height 68
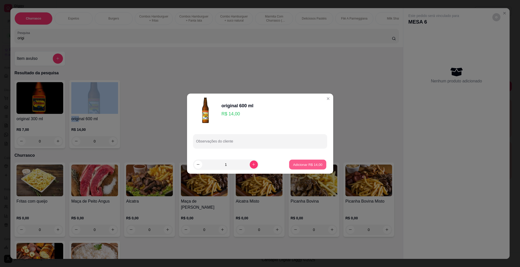
click at [307, 161] on button "Adicionar R$ 14,00" at bounding box center [307, 165] width 37 height 10
type input "1"
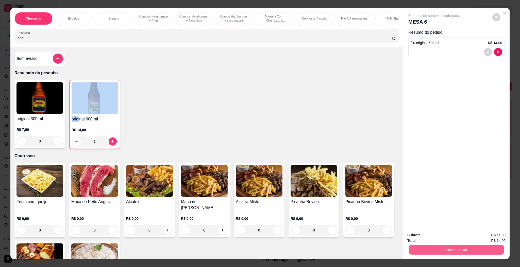
click at [481, 246] on button "Enviar pedido" at bounding box center [456, 250] width 95 height 10
click at [494, 235] on button "Enviar pedido" at bounding box center [492, 237] width 28 height 9
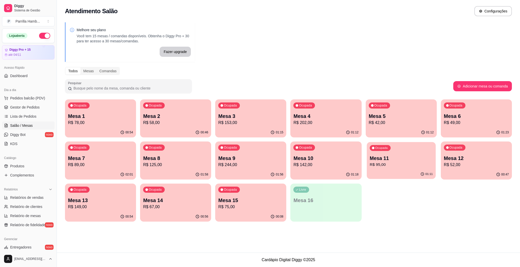
click at [398, 162] on p "R$ 95,00" at bounding box center [401, 165] width 63 height 6
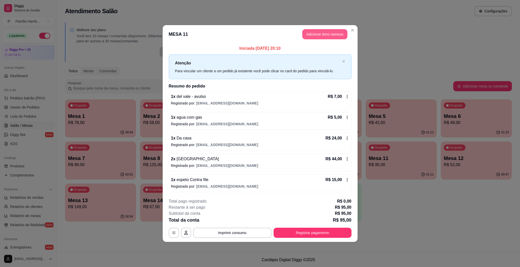
click at [329, 38] on button "Adicionar itens na mesa" at bounding box center [324, 34] width 45 height 10
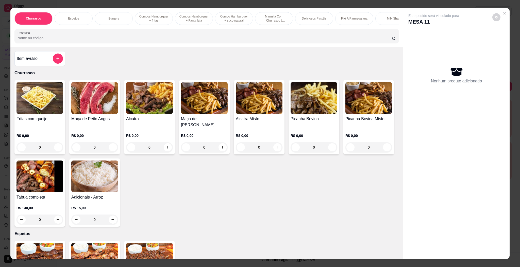
click at [30, 60] on div "Item avulso" at bounding box center [40, 59] width 46 height 10
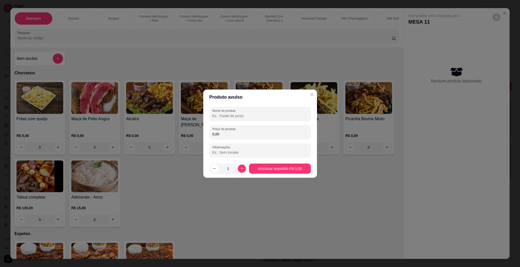
click at [242, 116] on input "Nome do produto" at bounding box center [260, 116] width 95 height 5
type input "delvale"
type input "7,00"
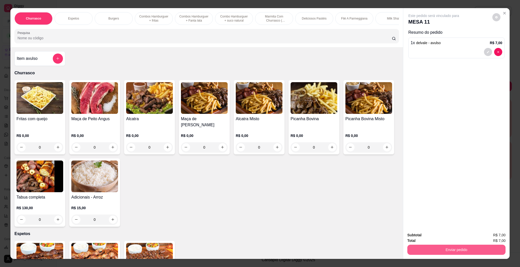
click at [476, 249] on button "Enviar pedido" at bounding box center [457, 250] width 98 height 10
click at [482, 233] on button "Enviar pedido" at bounding box center [492, 237] width 28 height 9
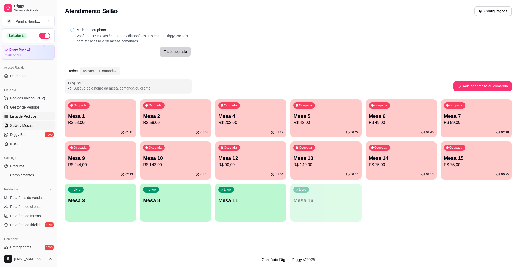
click at [33, 114] on span "Lista de Pedidos" at bounding box center [23, 116] width 26 height 5
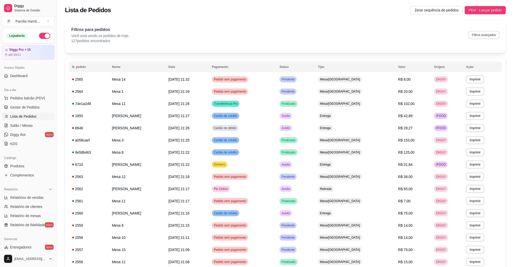
click at [485, 37] on button "Filtros avançados" at bounding box center [484, 35] width 31 height 8
select select "0"
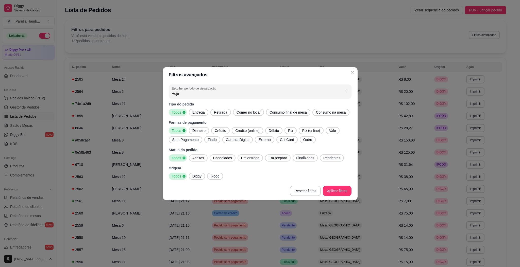
click at [197, 112] on span "Entrega" at bounding box center [198, 112] width 17 height 5
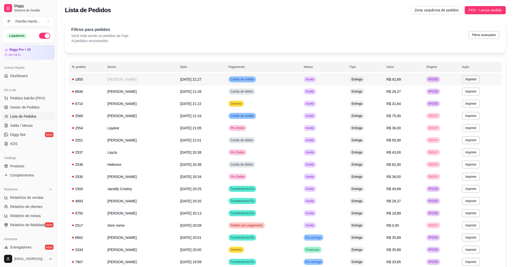
click at [202, 78] on span "[DATE] 21:27" at bounding box center [191, 79] width 21 height 4
click at [173, 88] on td "[PERSON_NAME]" at bounding box center [141, 92] width 73 height 12
click at [167, 102] on td "[PERSON_NAME]" at bounding box center [141, 104] width 73 height 12
click at [163, 116] on td "[PERSON_NAME]" at bounding box center [141, 116] width 73 height 12
click at [163, 130] on td "Layane" at bounding box center [141, 128] width 73 height 12
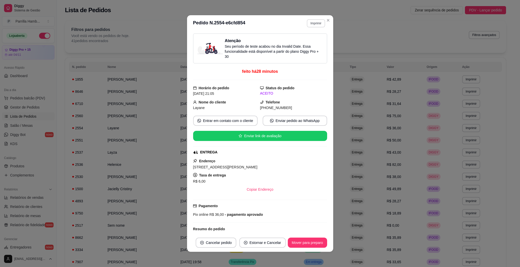
click at [319, 24] on button "Imprimir" at bounding box center [316, 23] width 18 height 8
click at [305, 41] on button "IMPRESSORA" at bounding box center [305, 41] width 36 height 8
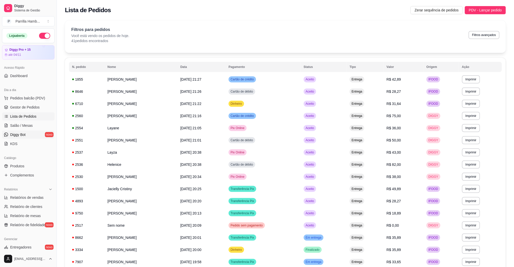
click at [20, 132] on link "Diggy Bot novo" at bounding box center [28, 135] width 53 height 8
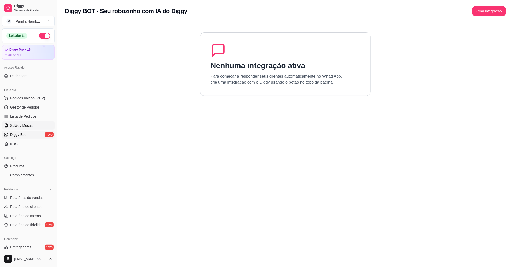
click at [27, 125] on span "Salão / Mesas" at bounding box center [21, 125] width 23 height 5
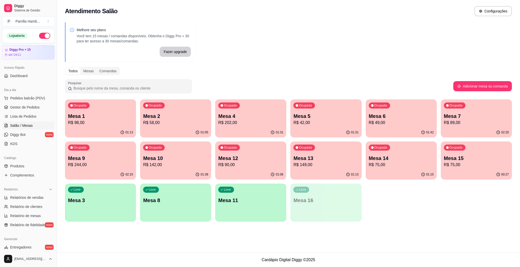
click at [112, 153] on div "Ocupada Mesa 9 R$ 244,00" at bounding box center [100, 156] width 71 height 28
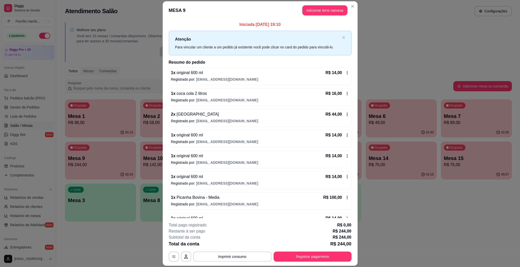
click at [318, 16] on header "MESA 9 Adicionar itens na mesa" at bounding box center [260, 10] width 195 height 18
click at [326, 3] on header "MESA 9 Adicionar itens na mesa" at bounding box center [260, 10] width 195 height 18
click at [331, 7] on button "Adicionar itens na mesa" at bounding box center [325, 11] width 44 height 10
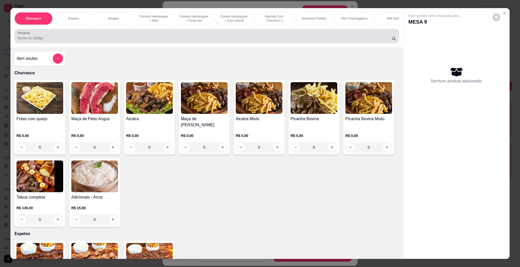
click at [222, 41] on input "Pesquisa" at bounding box center [205, 38] width 375 height 5
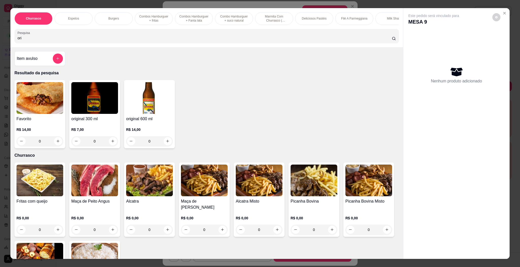
type input "ori"
click at [130, 114] on img at bounding box center [149, 98] width 47 height 32
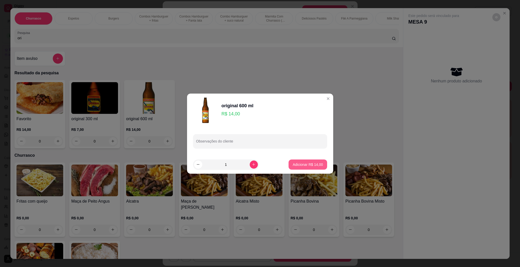
click at [304, 166] on p "Adicionar R$ 14,00" at bounding box center [308, 164] width 30 height 5
type input "1"
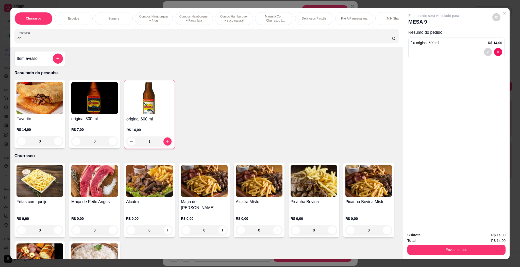
click at [443, 242] on div "Total R$ 14,00" at bounding box center [457, 241] width 98 height 6
click at [442, 253] on button "Enviar pedido" at bounding box center [456, 250] width 95 height 10
click at [488, 235] on button "Enviar pedido" at bounding box center [491, 238] width 29 height 10
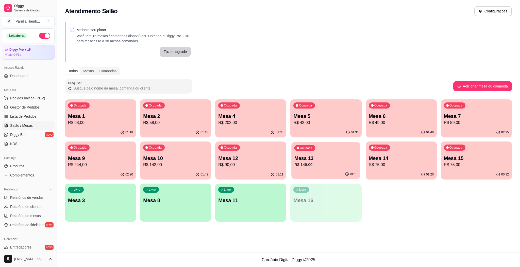
click at [326, 156] on p "Mesa 13" at bounding box center [326, 158] width 63 height 7
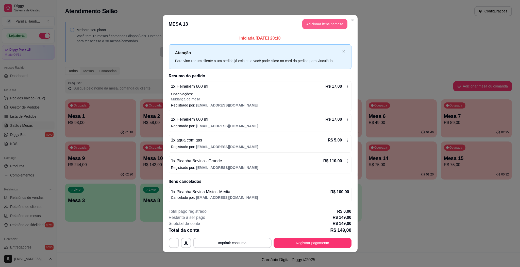
click at [328, 26] on button "Adicionar itens na mesa" at bounding box center [324, 24] width 45 height 10
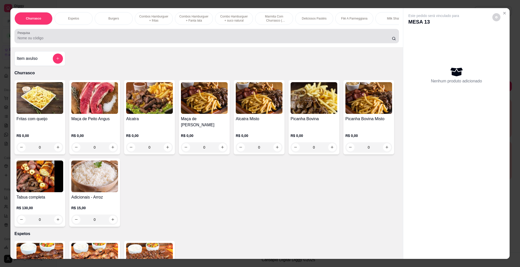
click at [274, 41] on div at bounding box center [207, 36] width 379 height 10
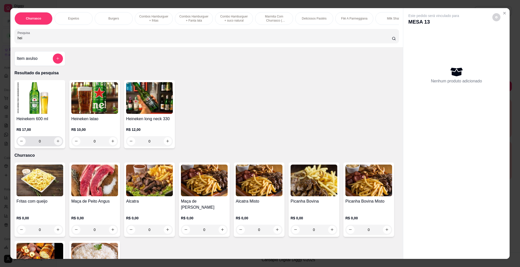
type input "hei"
click at [56, 143] on icon "increase-product-quantity" at bounding box center [58, 141] width 4 height 4
type input "1"
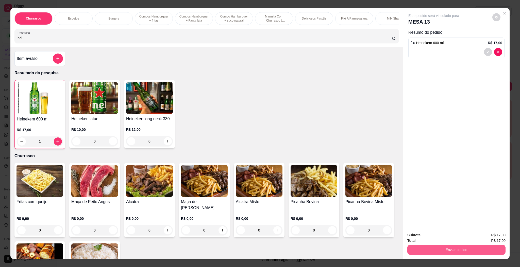
click at [455, 247] on button "Enviar pedido" at bounding box center [457, 250] width 98 height 10
click at [487, 236] on button "Enviar pedido" at bounding box center [492, 237] width 28 height 9
